Goal: Information Seeking & Learning: Learn about a topic

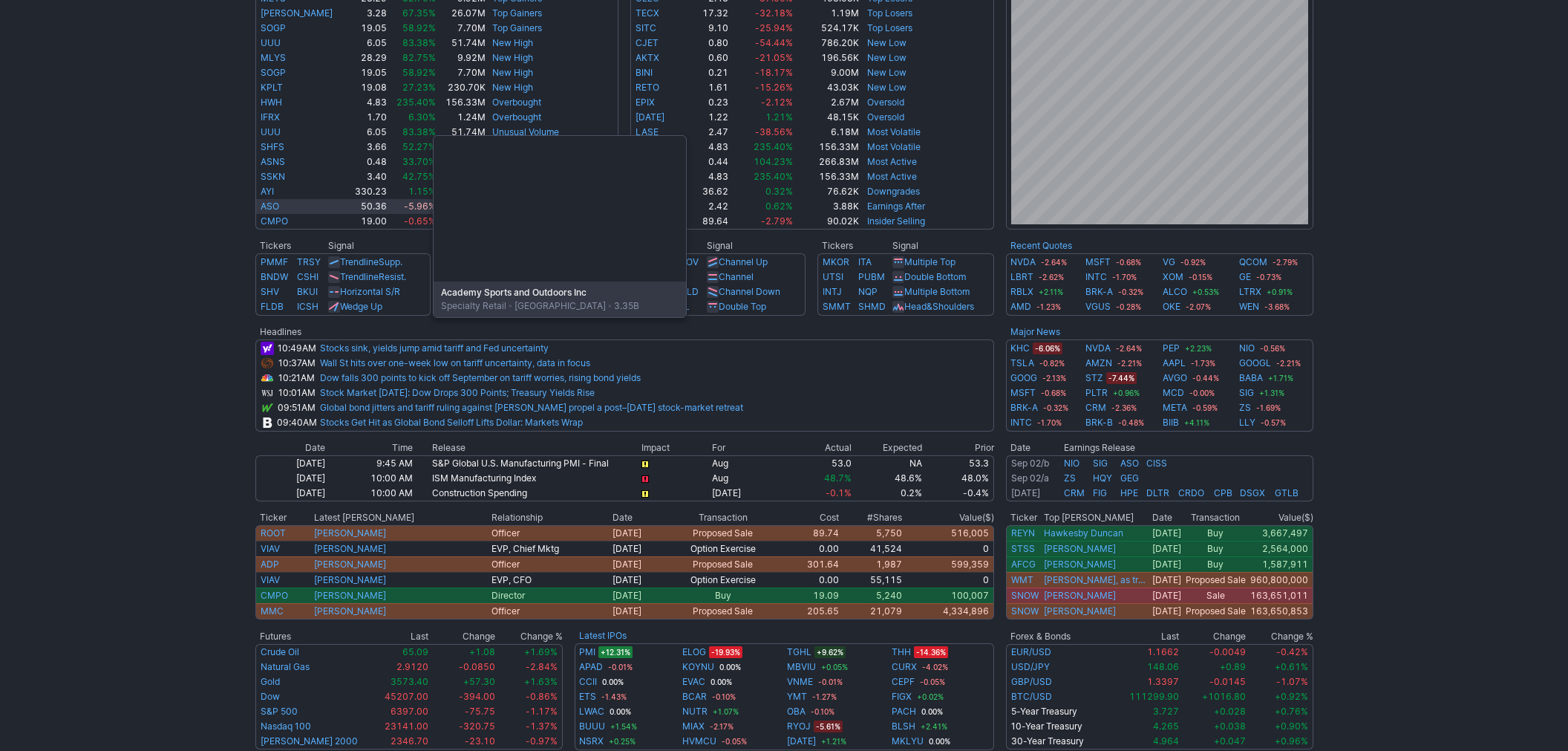
scroll to position [477, 0]
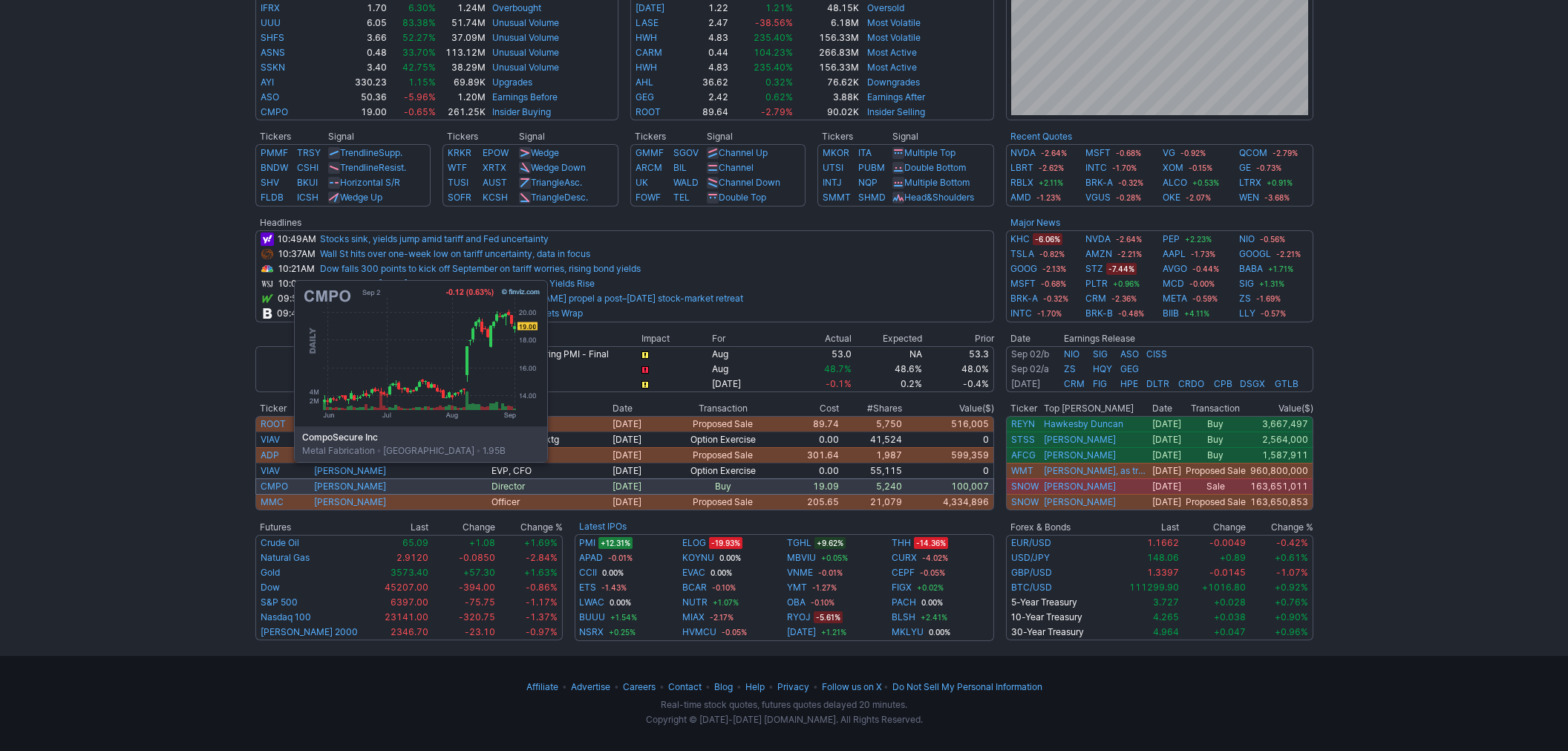
click at [280, 486] on link "CMPO" at bounding box center [274, 486] width 27 height 11
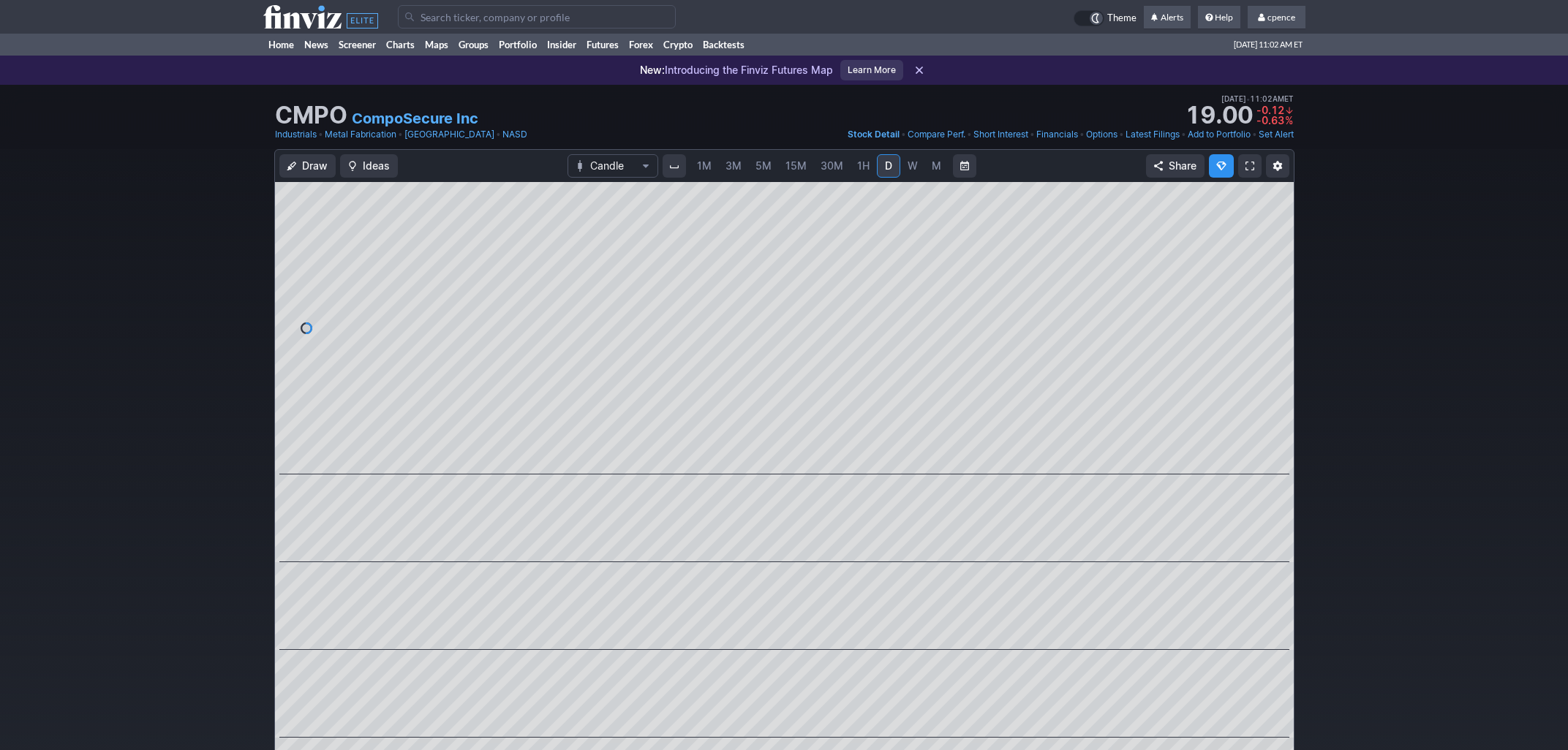
click at [394, 118] on link "CompoSecure Inc" at bounding box center [414, 118] width 126 height 21
